Goal: Transaction & Acquisition: Purchase product/service

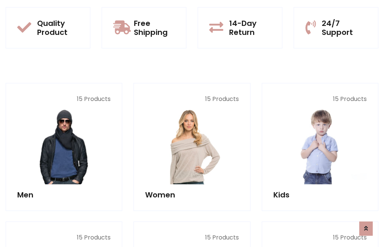
scroll to position [611, 0]
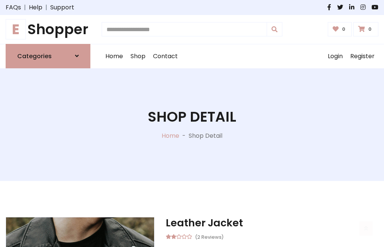
click at [48, 29] on h1 "E Shopper" at bounding box center [48, 29] width 85 height 17
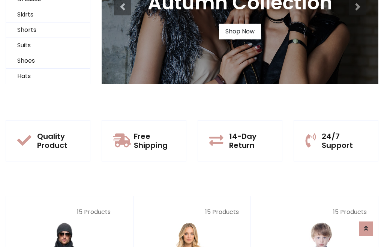
scroll to position [72, 0]
